Goal: Information Seeking & Learning: Check status

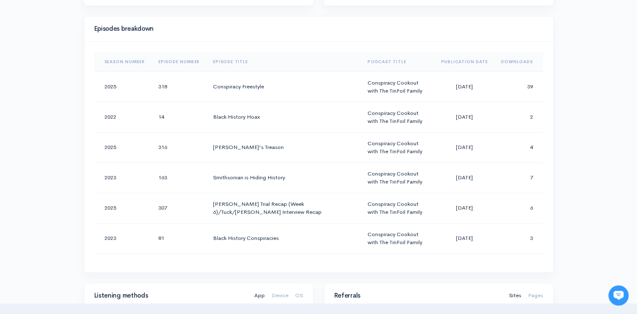
scroll to position [337, 0]
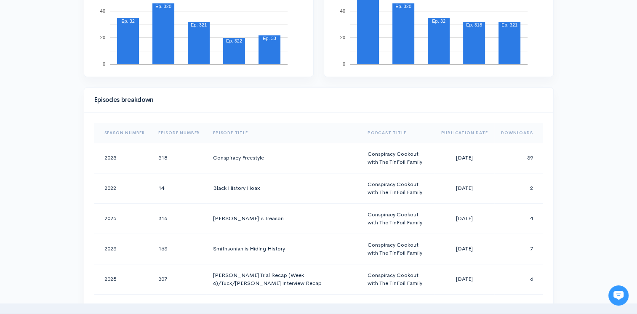
click at [520, 128] on th "Downloads" at bounding box center [518, 133] width 48 height 20
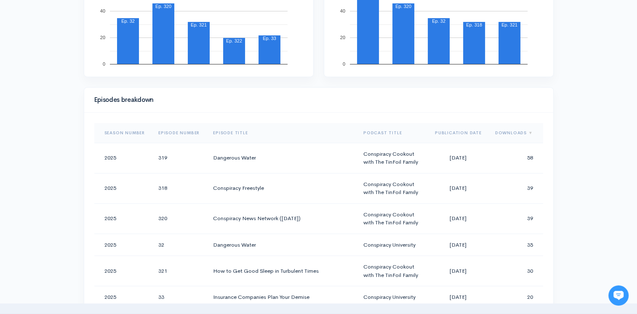
click at [572, 154] on div "Help Notifications View all Your profile Team settings Default team Current Log…" at bounding box center [318, 259] width 637 height 1193
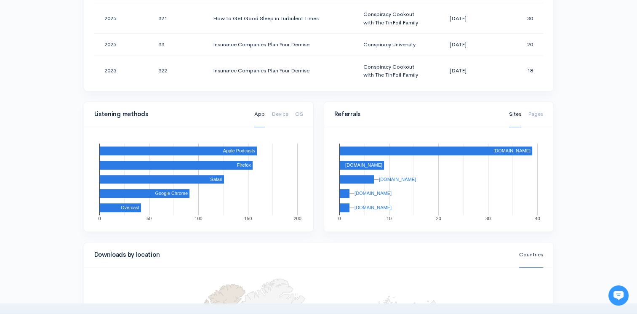
scroll to position [842, 0]
